Goal: Transaction & Acquisition: Purchase product/service

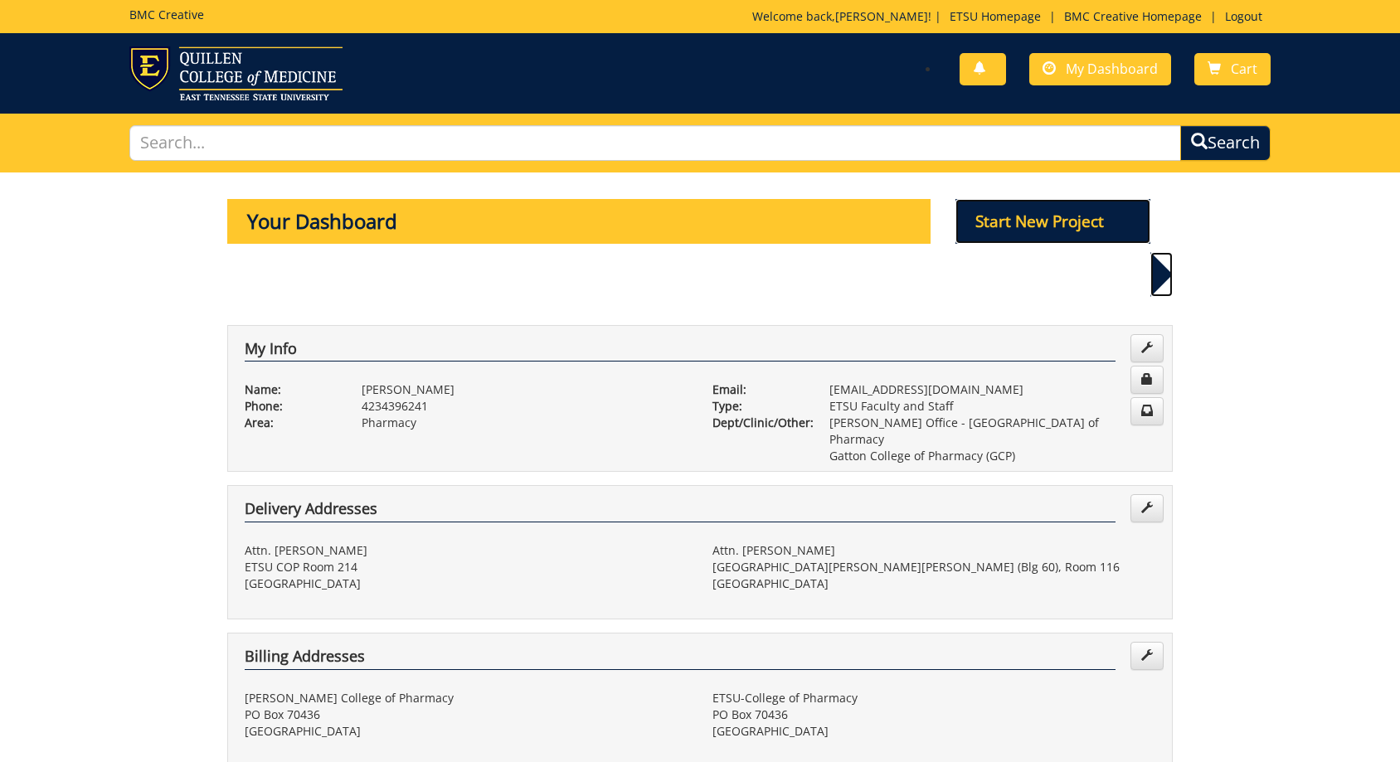
click at [996, 224] on p "Start New Project" at bounding box center [1054, 221] width 196 height 45
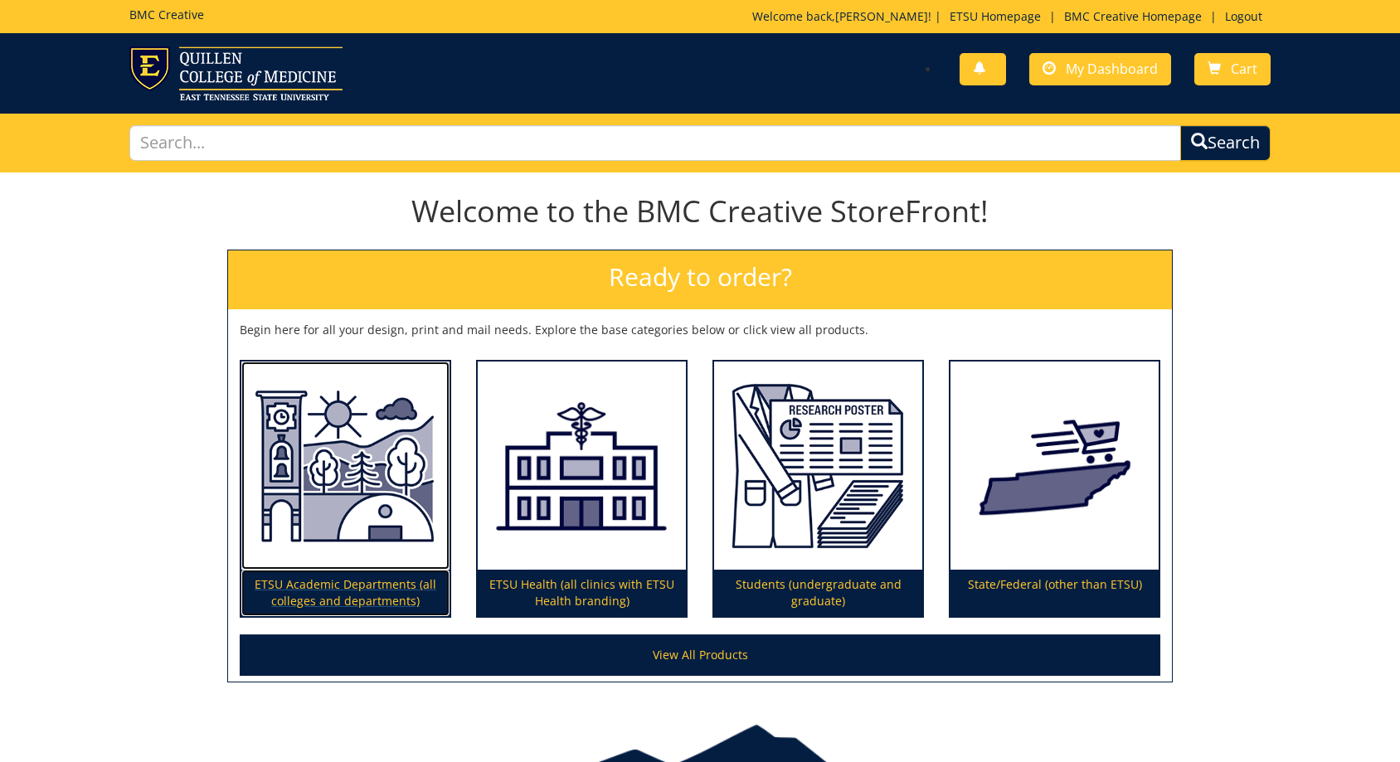
click at [289, 452] on img at bounding box center [345, 466] width 208 height 209
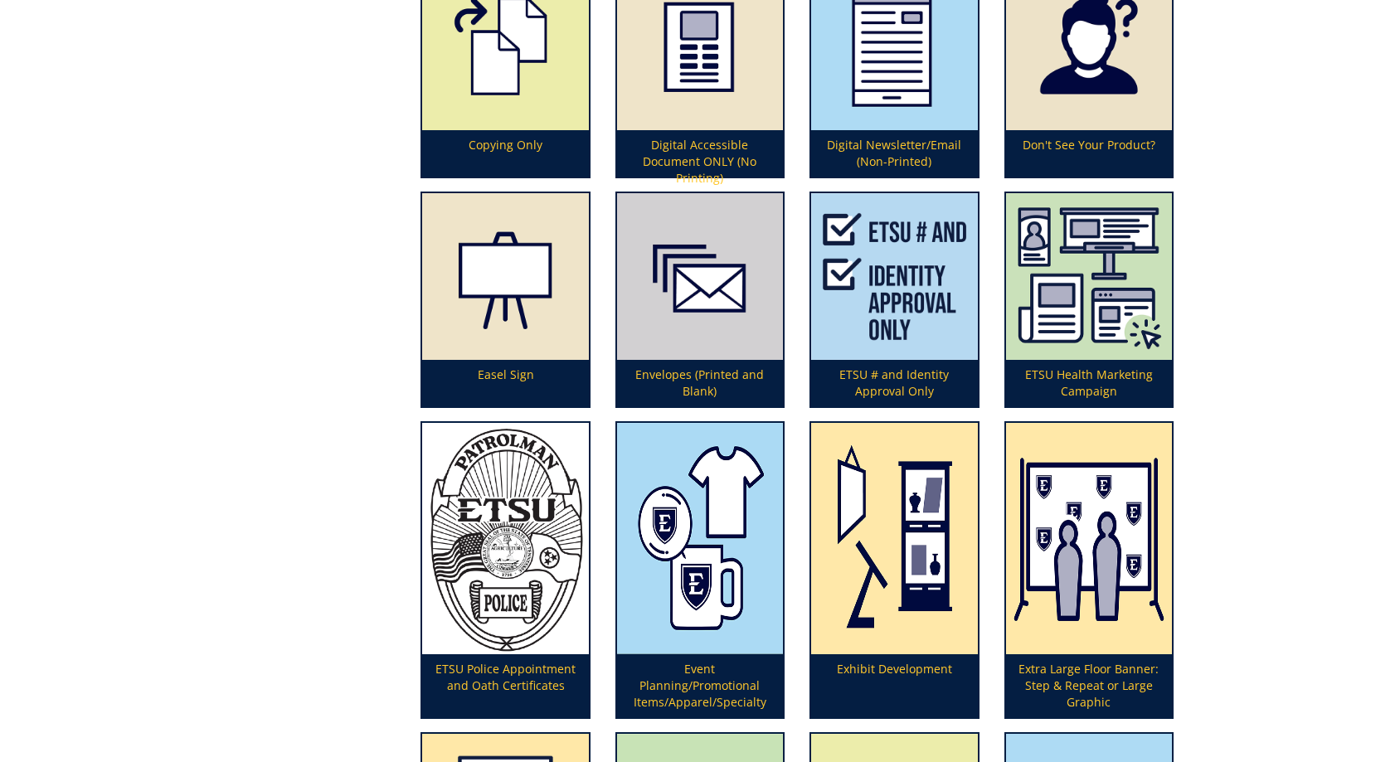
scroll to position [1266, 0]
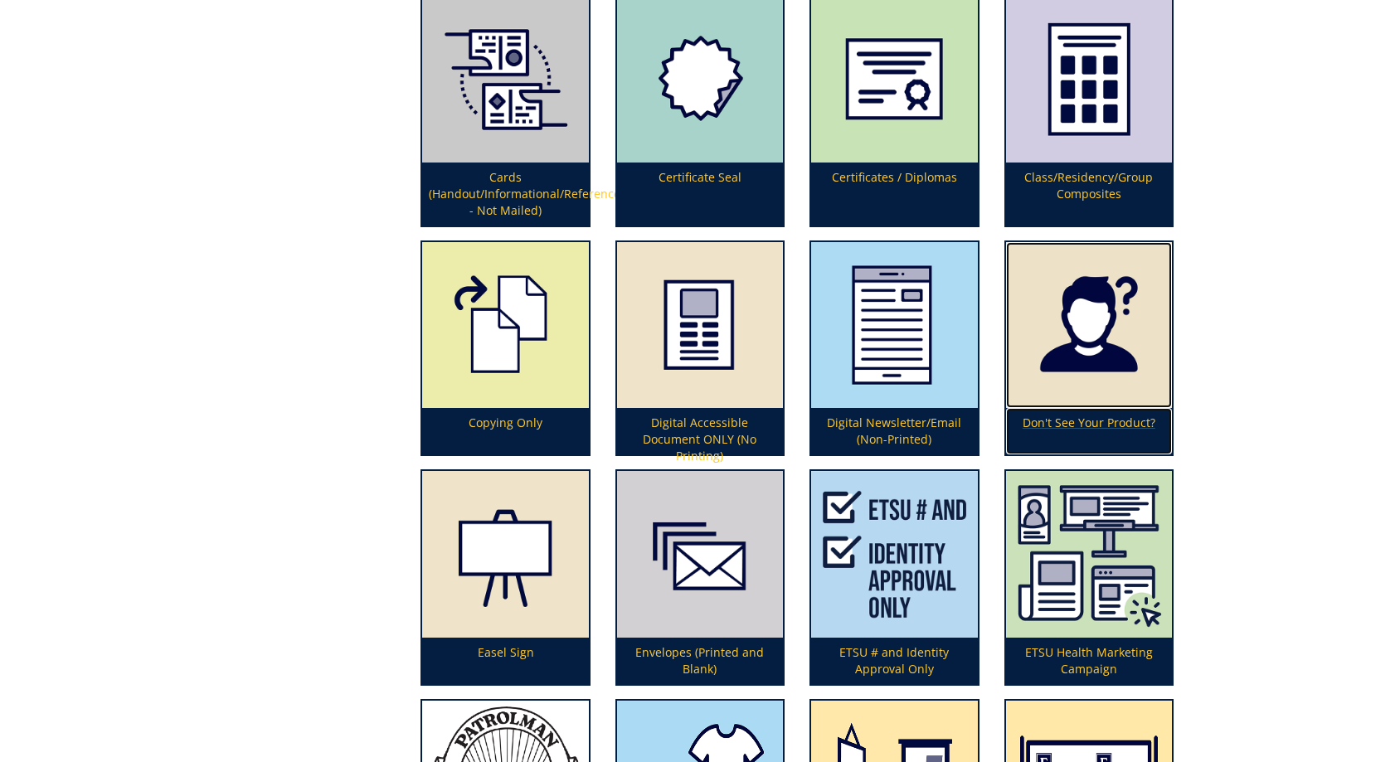
click at [1126, 374] on img at bounding box center [1089, 325] width 166 height 166
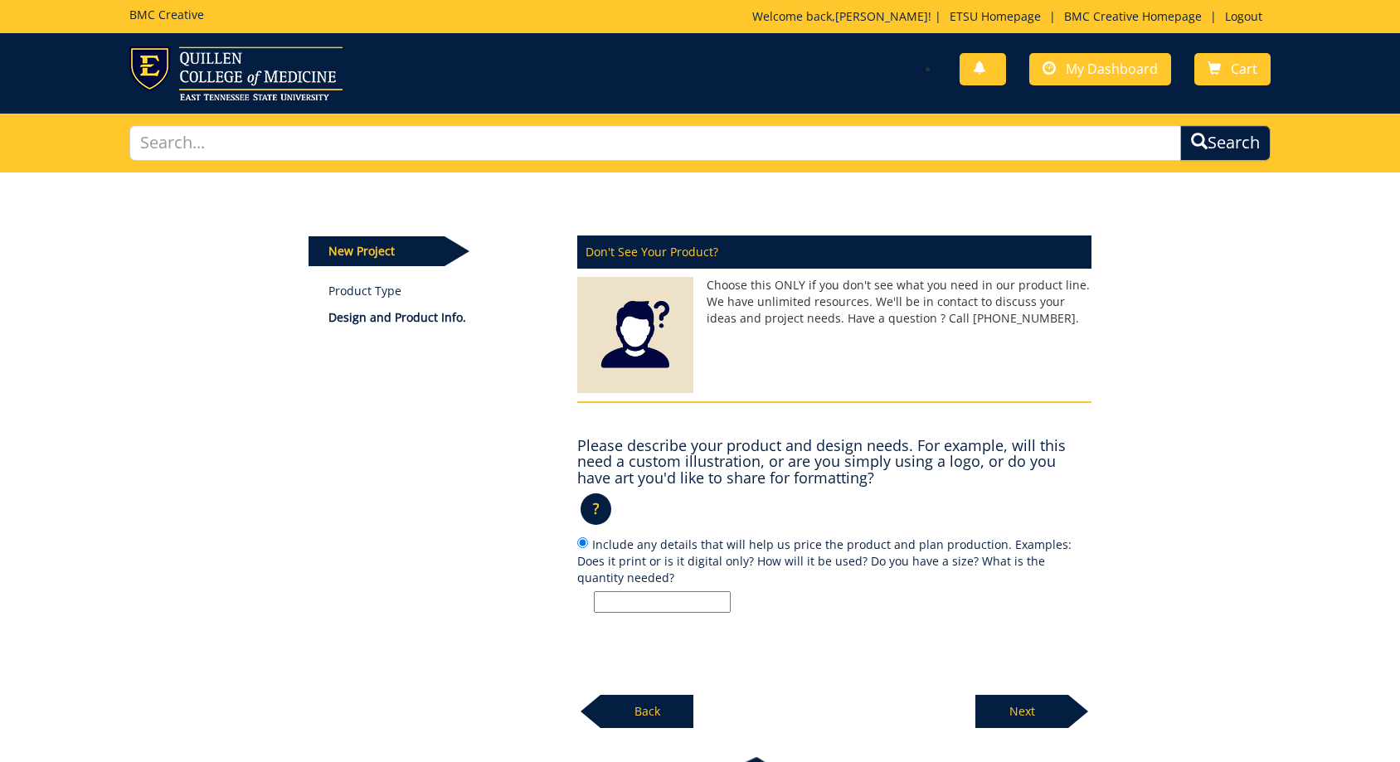
click at [682, 610] on input "Include any details that will help us price the product and plan production. Ex…" at bounding box center [662, 602] width 137 height 22
type input "1"
click at [1018, 723] on p "Next" at bounding box center [1021, 711] width 93 height 33
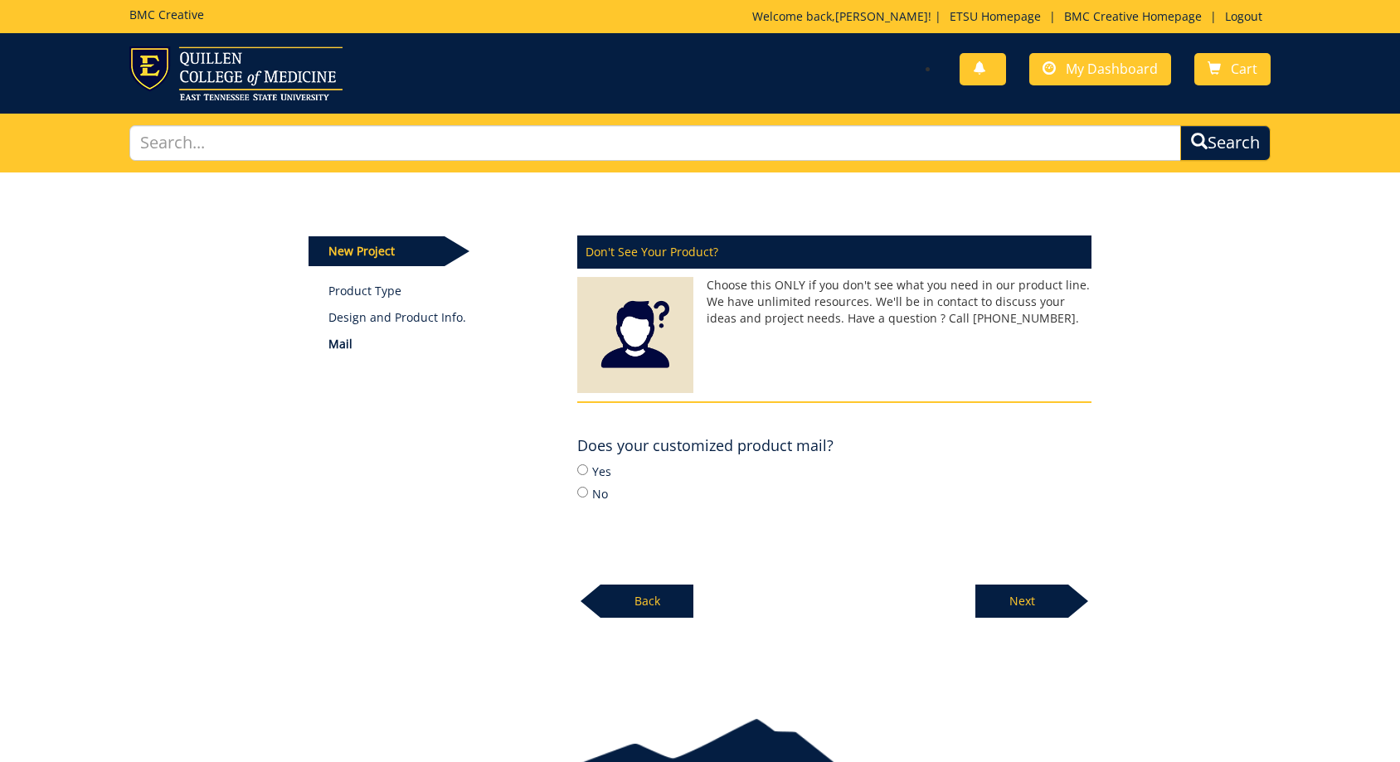
click at [601, 494] on label "No" at bounding box center [834, 493] width 514 height 18
click at [588, 494] on input "No" at bounding box center [582, 492] width 11 height 11
radio input "true"
click at [1031, 601] on p "Next" at bounding box center [1021, 601] width 93 height 33
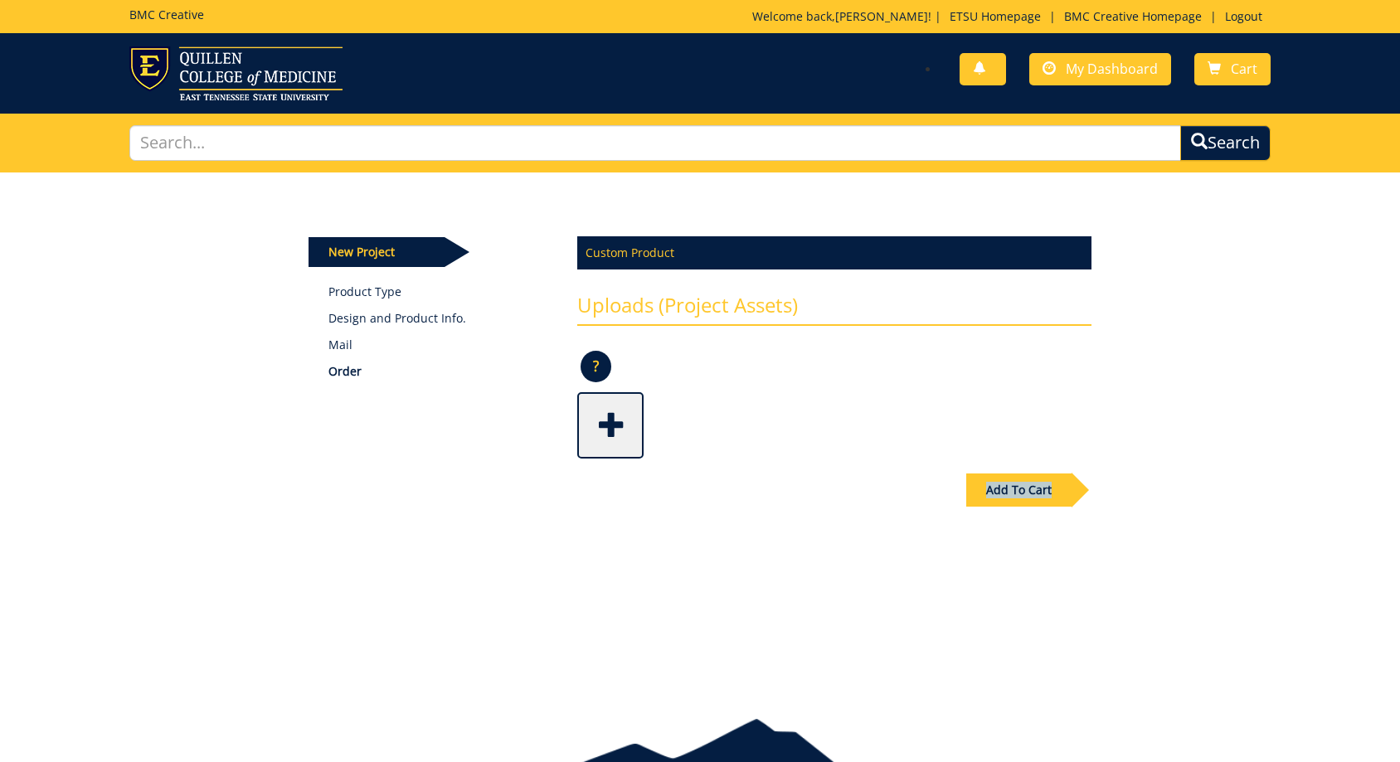
drag, startPoint x: 1050, startPoint y: 486, endPoint x: 825, endPoint y: 585, distance: 245.5
click at [849, 653] on div "Some kind of message here. New Project Product Type Design and Product Info. Ma…" at bounding box center [700, 432] width 1400 height 518
